Goal: Task Accomplishment & Management: Use online tool/utility

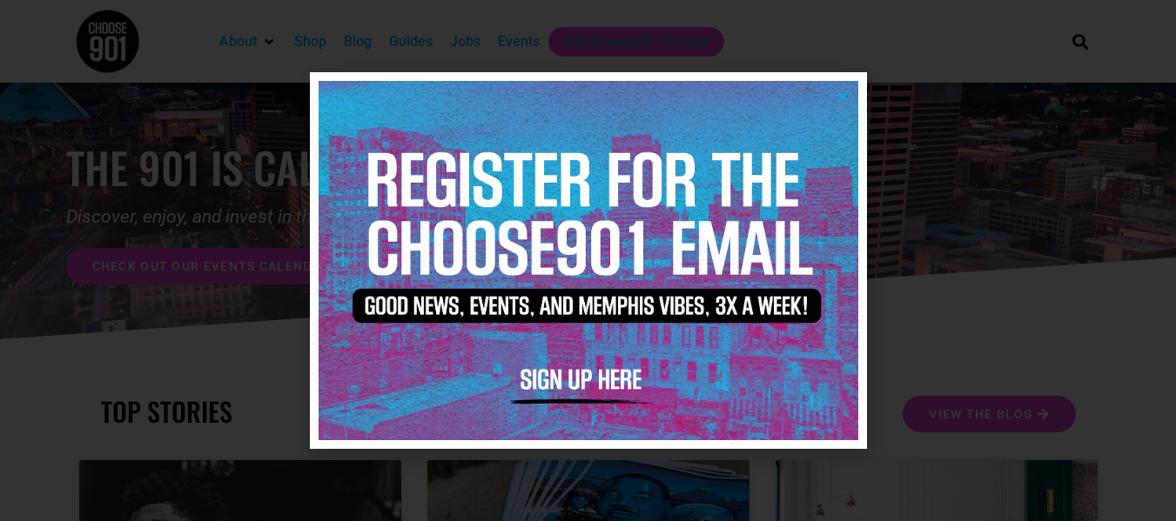
click at [850, 97] on img at bounding box center [589, 260] width 540 height 359
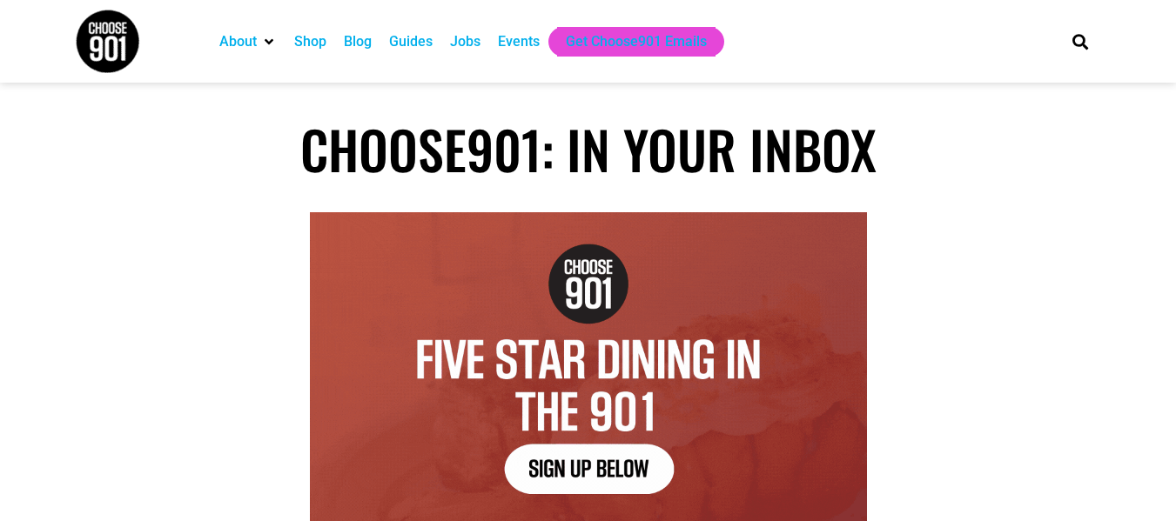
click at [479, 48] on div "Jobs" at bounding box center [465, 41] width 30 height 21
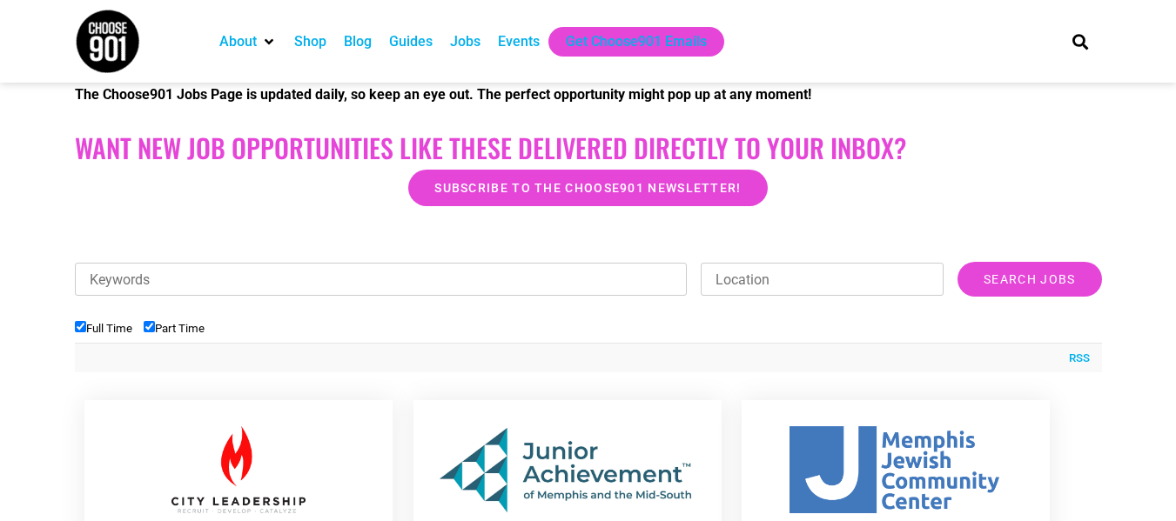
scroll to position [399, 0]
click at [166, 322] on label "Part Time" at bounding box center [174, 327] width 61 height 13
click at [155, 322] on input "Part Time" at bounding box center [149, 325] width 11 height 11
checkbox input "false"
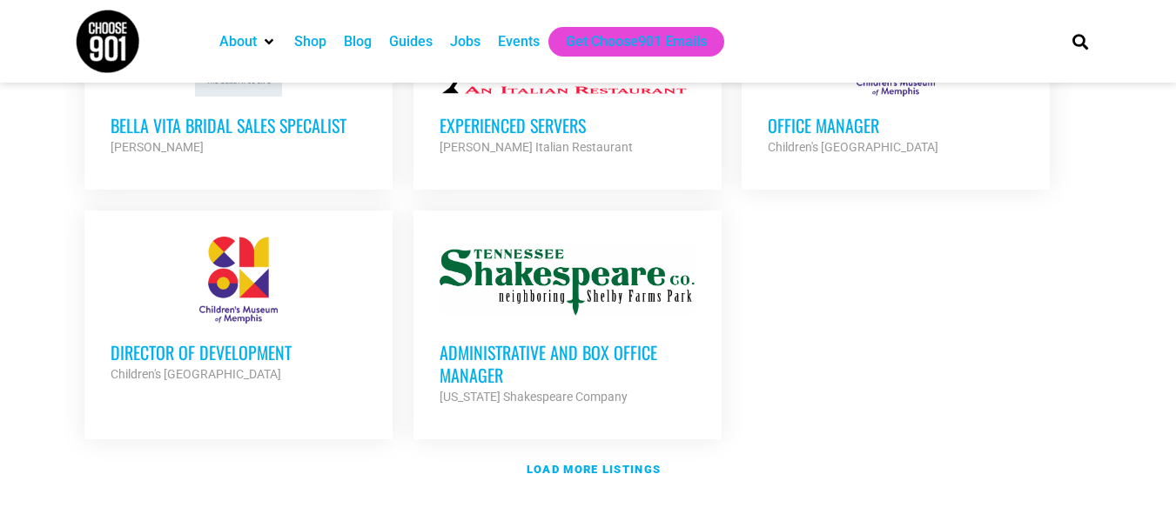
scroll to position [2073, 0]
